Goal: Task Accomplishment & Management: Manage account settings

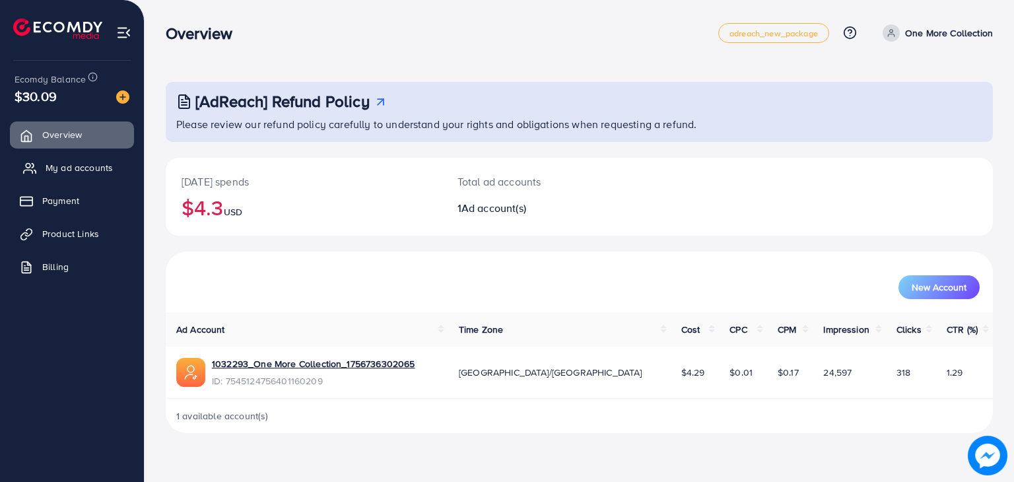
click at [81, 171] on span "My ad accounts" at bounding box center [79, 167] width 67 height 13
